Goal: Transaction & Acquisition: Purchase product/service

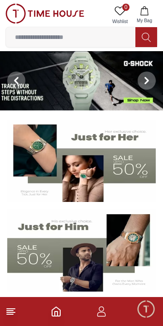
click at [15, 314] on icon at bounding box center [10, 311] width 11 height 11
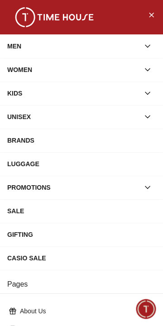
click at [144, 183] on icon "button" at bounding box center [147, 187] width 9 height 9
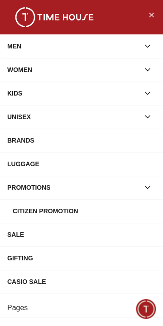
click at [94, 240] on div "SALE" at bounding box center [81, 234] width 149 height 16
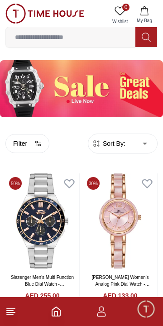
click at [13, 309] on line at bounding box center [11, 309] width 8 height 0
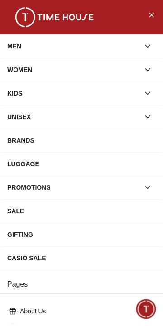
click at [144, 44] on icon "button" at bounding box center [147, 46] width 9 height 9
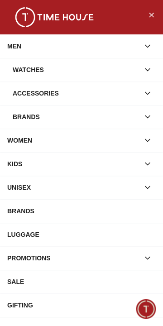
click at [148, 40] on button "button" at bounding box center [147, 46] width 16 height 16
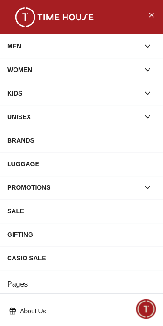
click at [140, 183] on button "button" at bounding box center [147, 187] width 16 height 16
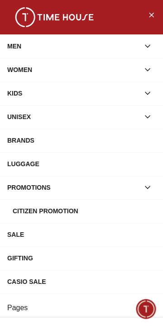
click at [141, 188] on button "button" at bounding box center [147, 187] width 16 height 16
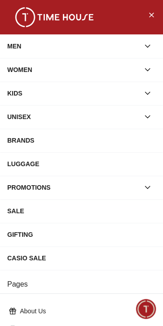
click at [148, 19] on icon "Close Menu" at bounding box center [151, 14] width 7 height 11
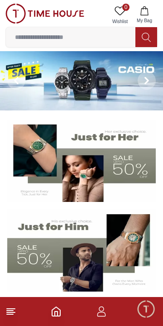
click at [14, 314] on icon at bounding box center [10, 311] width 11 height 11
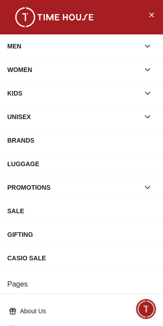
click at [147, 17] on button "Close Menu" at bounding box center [151, 14] width 14 height 14
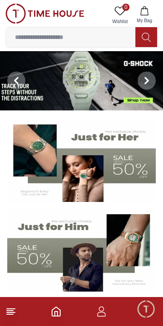
click at [12, 309] on line at bounding box center [11, 309] width 8 height 0
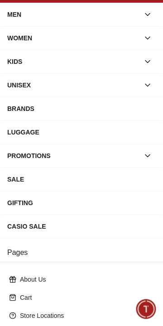
scroll to position [34, 0]
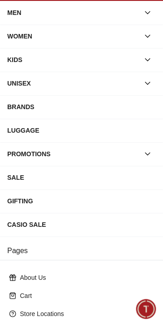
click at [96, 179] on div "SALE" at bounding box center [81, 177] width 149 height 16
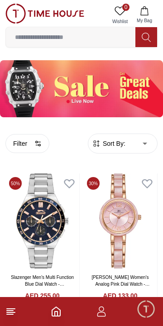
click at [36, 142] on circle "button" at bounding box center [37, 142] width 2 height 2
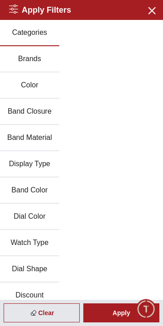
click at [46, 63] on button "Brands" at bounding box center [29, 59] width 59 height 26
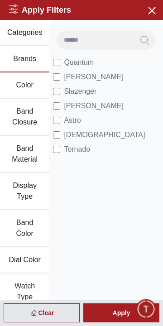
click at [92, 78] on span "[PERSON_NAME]" at bounding box center [94, 77] width 60 height 11
click at [122, 313] on div "Apply" at bounding box center [121, 312] width 76 height 19
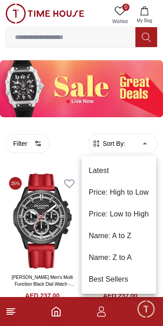
click at [132, 193] on li "Price: High to Low" at bounding box center [119, 193] width 75 height 22
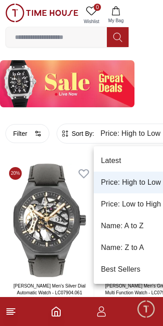
click at [142, 205] on li "Price: Low to High" at bounding box center [138, 204] width 88 height 22
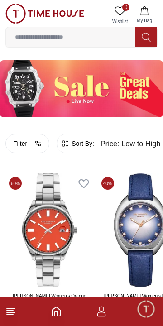
click at [35, 144] on icon "button" at bounding box center [37, 143] width 7 height 7
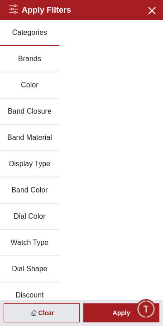
click at [44, 60] on button "Brands" at bounding box center [29, 59] width 59 height 26
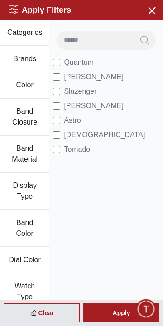
click at [121, 314] on div "Apply" at bounding box center [121, 312] width 76 height 19
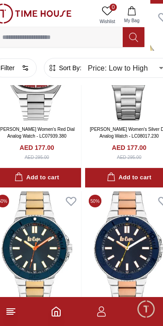
scroll to position [1273, 13]
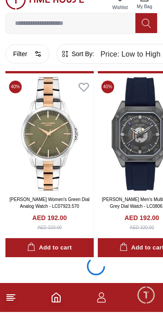
scroll to position [1751, 0]
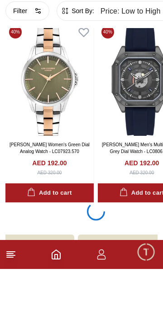
scroll to position [0, 35]
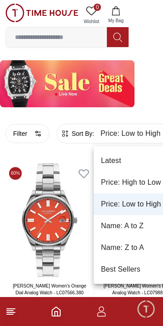
click at [142, 206] on li "Price: Low to High" at bounding box center [138, 204] width 88 height 22
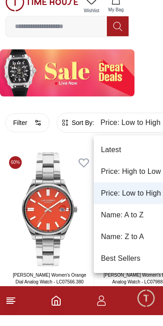
click at [143, 207] on li "Price: Low to High" at bounding box center [138, 204] width 88 height 22
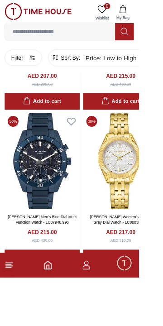
scroll to position [3722, 0]
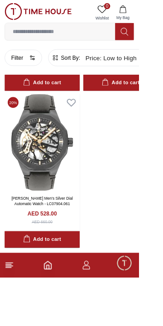
scroll to position [8167, 0]
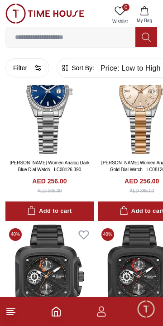
scroll to position [6383, 0]
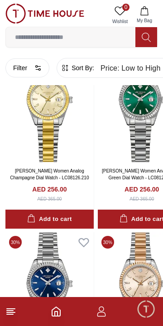
scroll to position [1808, 13]
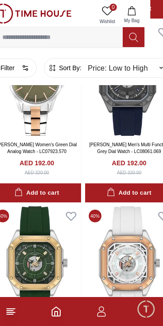
click at [102, 315] on icon "button" at bounding box center [101, 311] width 11 height 11
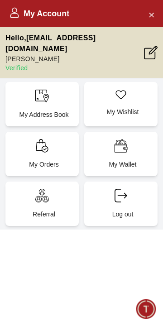
scroll to position [1753, 0]
type input "******"
click at [149, 13] on icon "Close Account" at bounding box center [151, 15] width 4 height 4
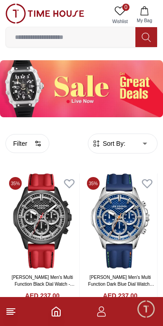
click at [91, 93] on img at bounding box center [81, 88] width 163 height 57
click at [139, 82] on img at bounding box center [81, 88] width 163 height 57
click at [131, 93] on img at bounding box center [81, 88] width 163 height 57
click at [137, 87] on img at bounding box center [81, 88] width 163 height 57
click at [144, 78] on img at bounding box center [81, 88] width 163 height 57
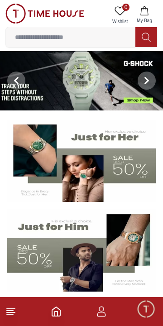
click at [141, 311] on span "Minimize live chat window" at bounding box center [146, 309] width 26 height 26
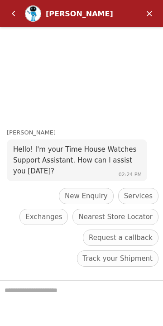
scroll to position [272, 0]
click at [147, 13] on em "Minimize" at bounding box center [149, 14] width 18 height 18
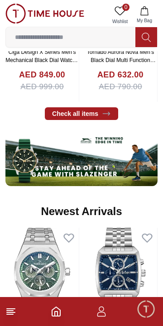
scroll to position [0, 0]
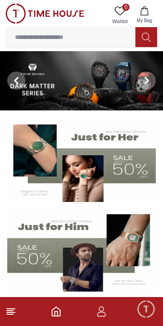
click at [24, 16] on img at bounding box center [44, 14] width 79 height 20
click at [16, 20] on img at bounding box center [44, 14] width 79 height 20
click at [132, 89] on button at bounding box center [146, 80] width 33 height 59
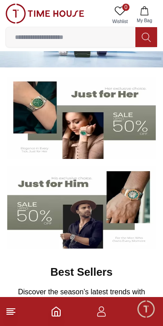
scroll to position [44, 0]
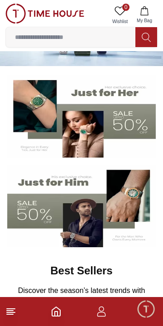
click at [14, 313] on icon at bounding box center [10, 311] width 11 height 11
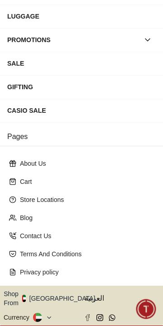
scroll to position [160, 0]
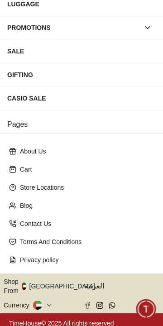
click at [58, 284] on button "Shop From UAE" at bounding box center [53, 286] width 98 height 18
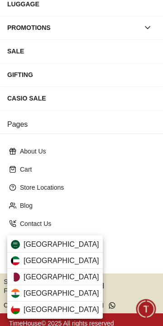
click at [71, 245] on div "Saudi Arabia" at bounding box center [55, 244] width 96 height 16
